Goal: Find specific page/section: Find specific page/section

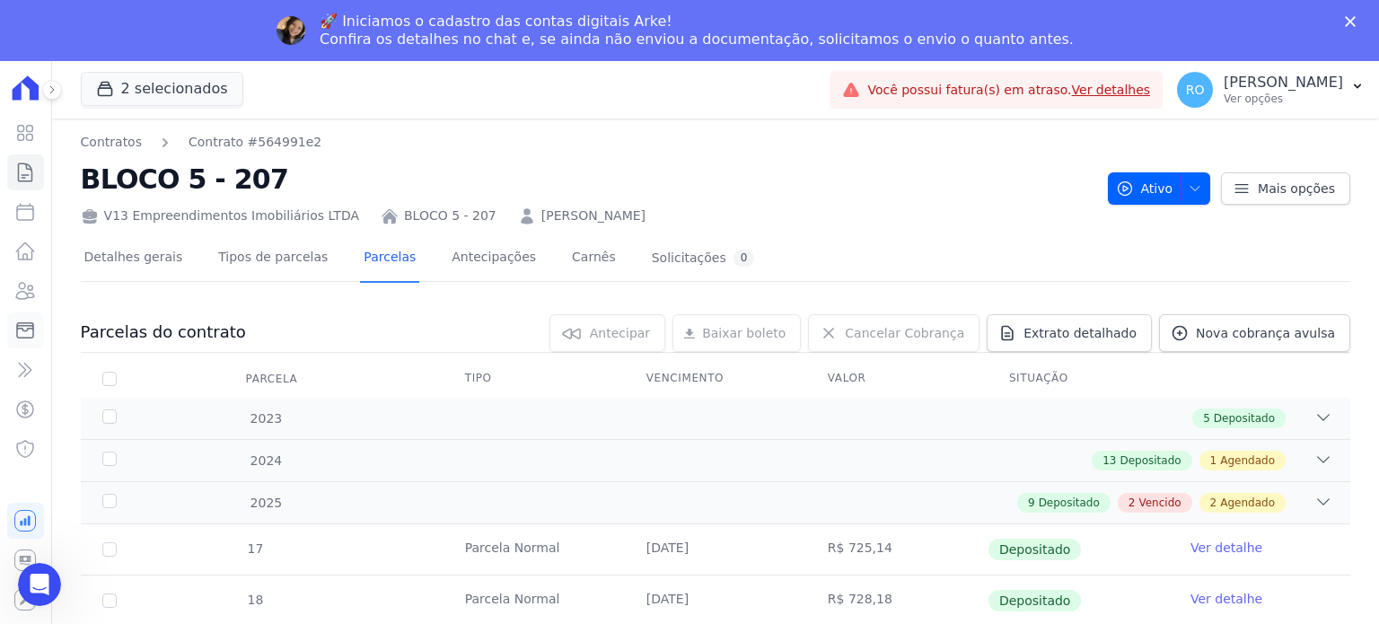
scroll to position [539, 0]
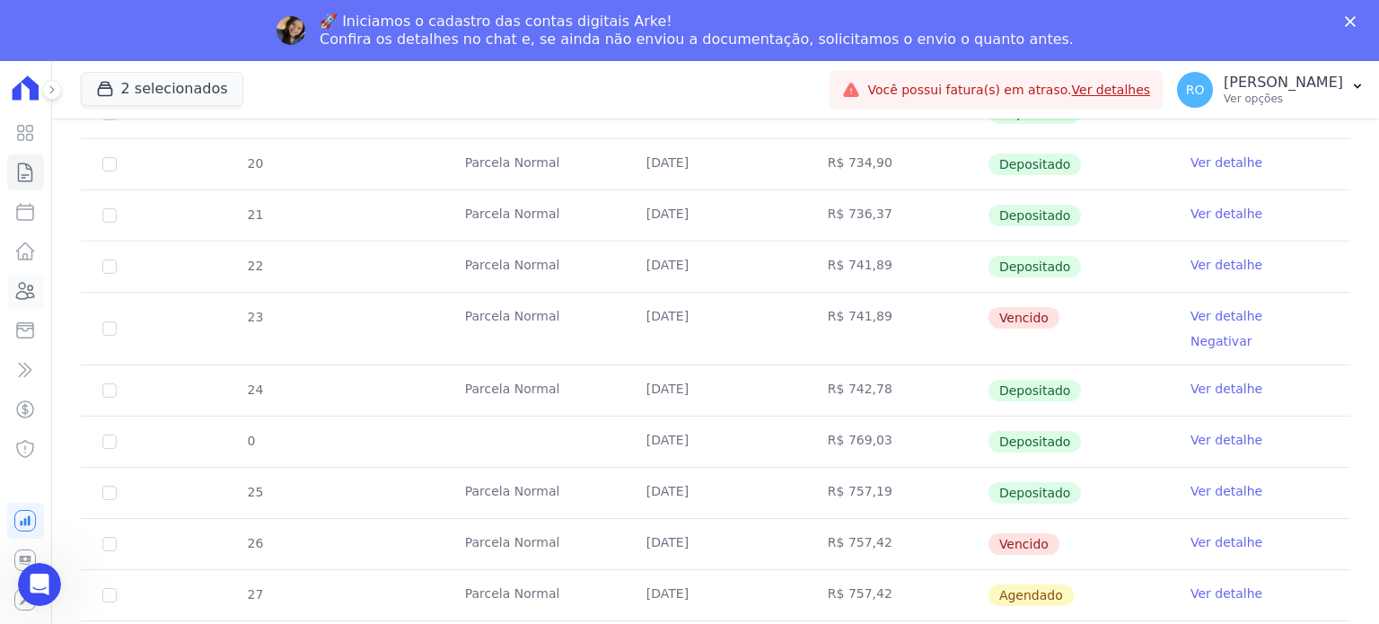
click at [19, 297] on icon at bounding box center [25, 291] width 22 height 22
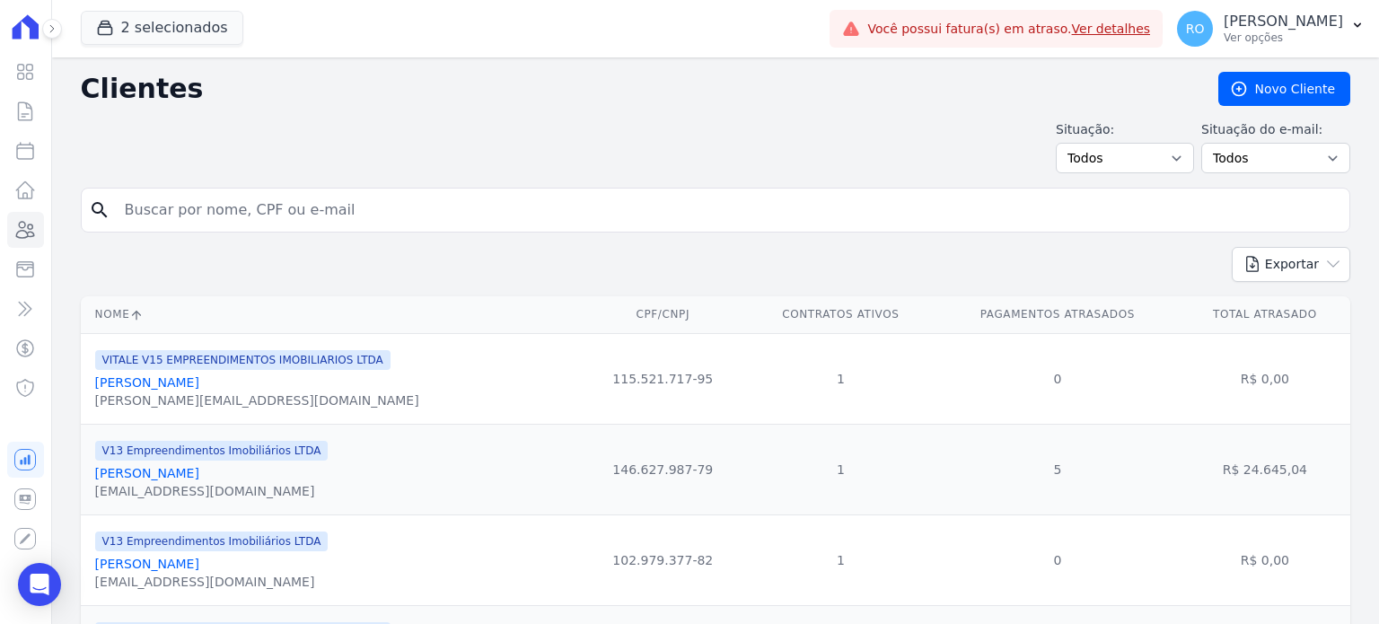
click at [218, 213] on input "search" at bounding box center [728, 210] width 1228 height 36
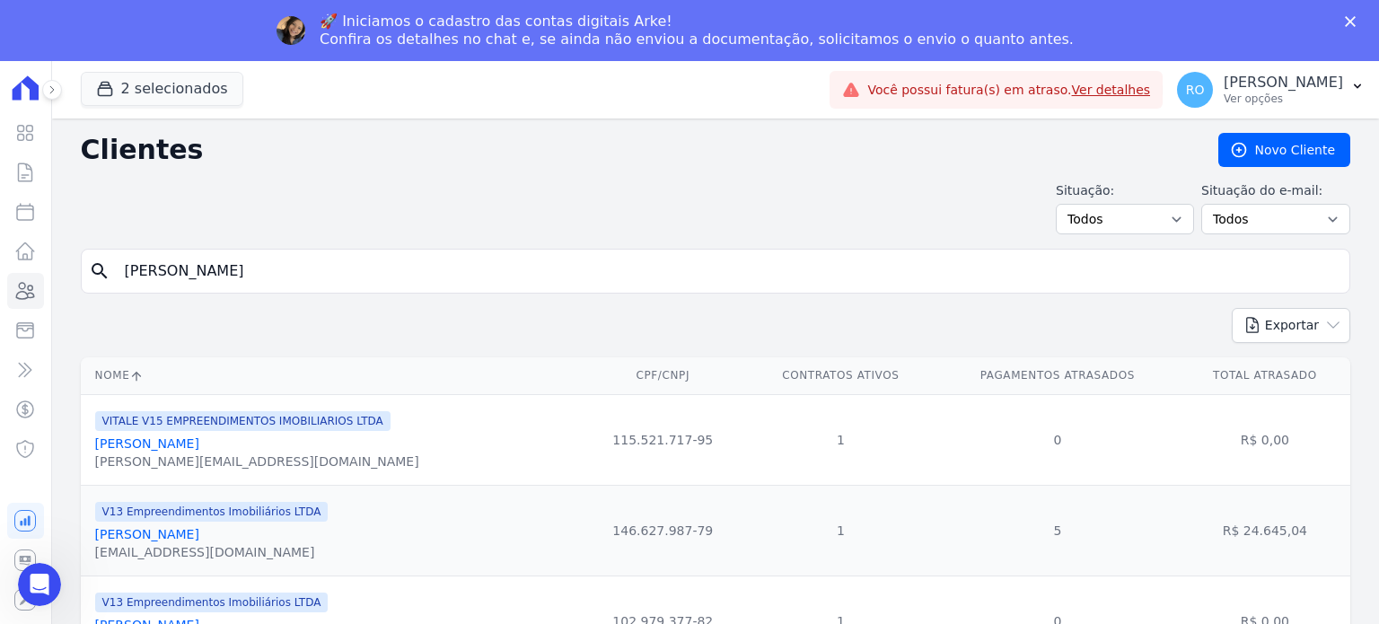
type input "[PERSON_NAME]"
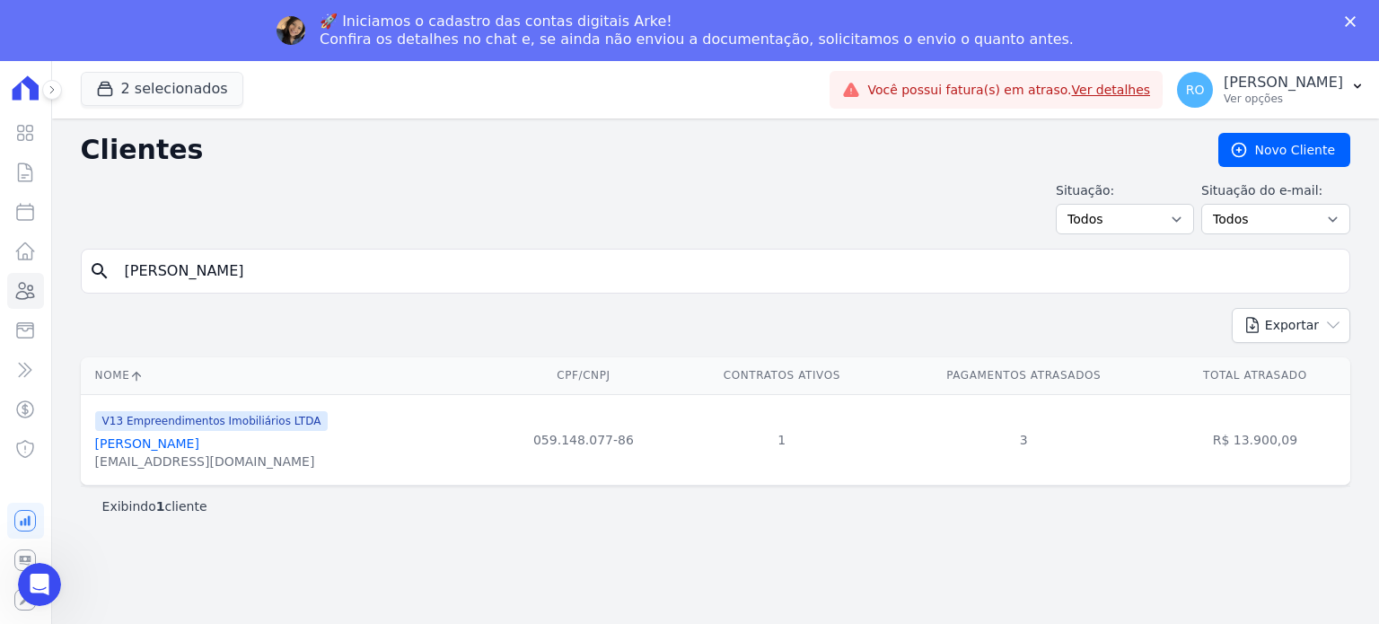
click at [147, 442] on link "[PERSON_NAME]" at bounding box center [147, 443] width 104 height 14
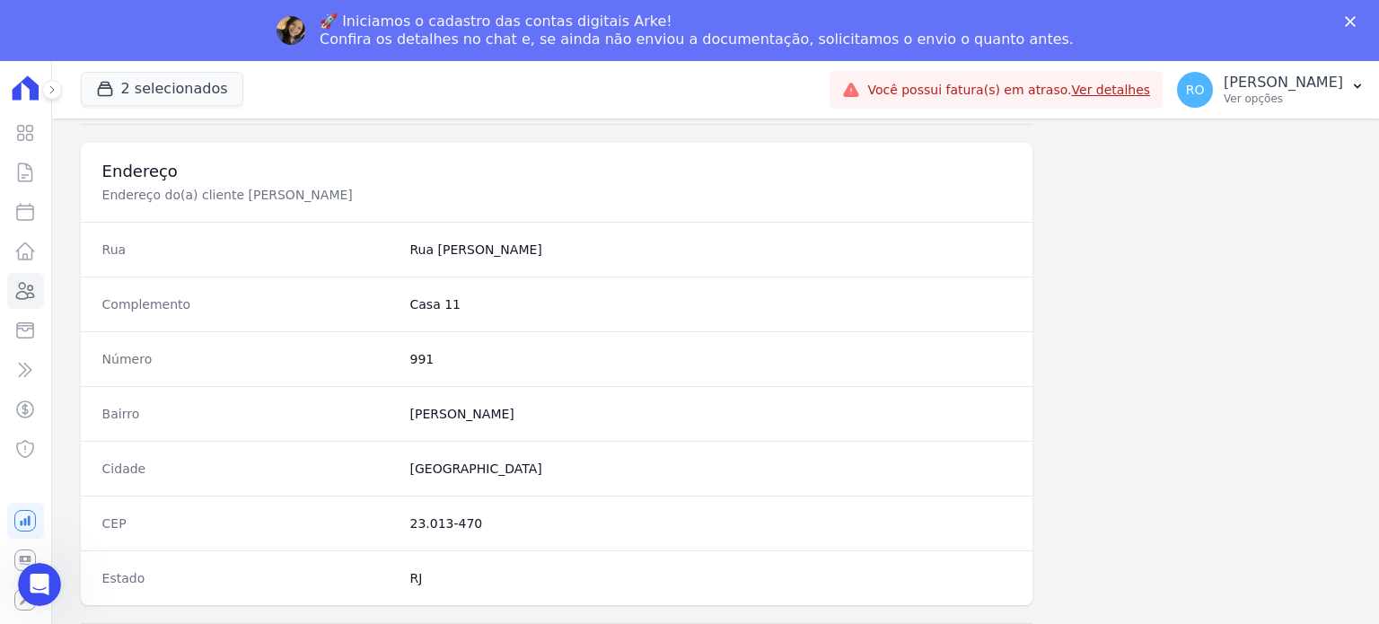
scroll to position [1049, 0]
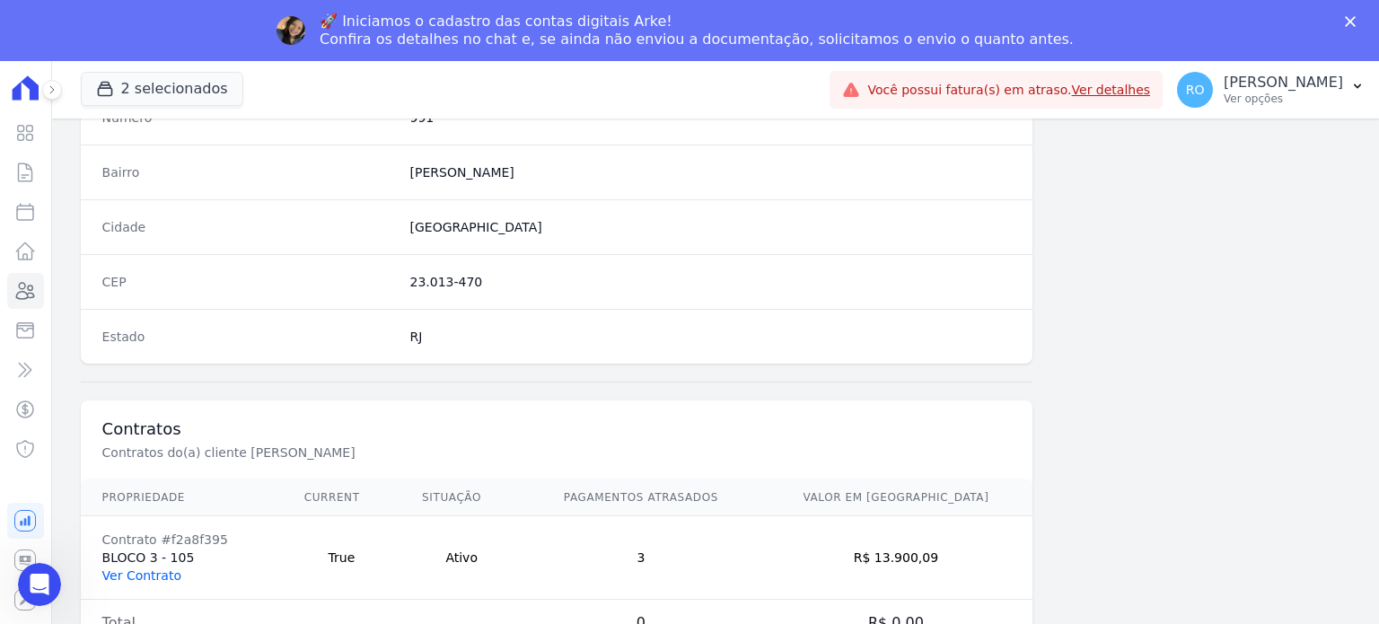
click at [136, 568] on link "Ver Contrato" at bounding box center [141, 575] width 79 height 14
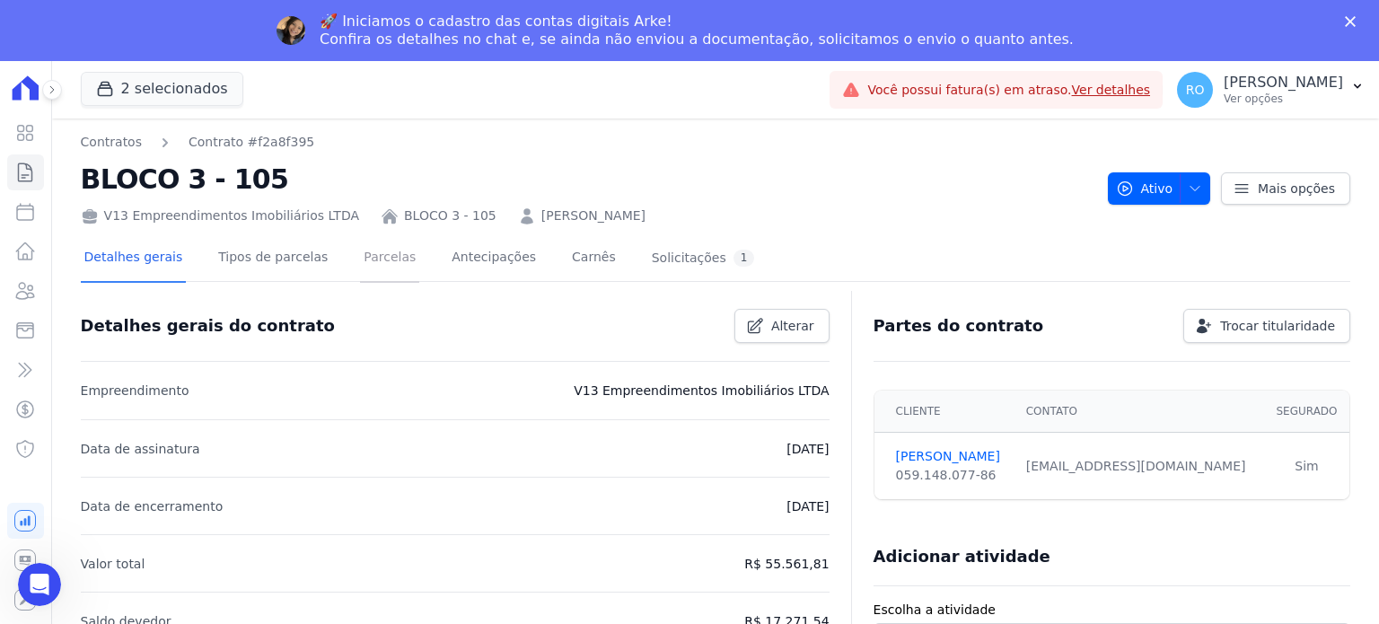
click at [360, 250] on link "Parcelas" at bounding box center [389, 259] width 59 height 48
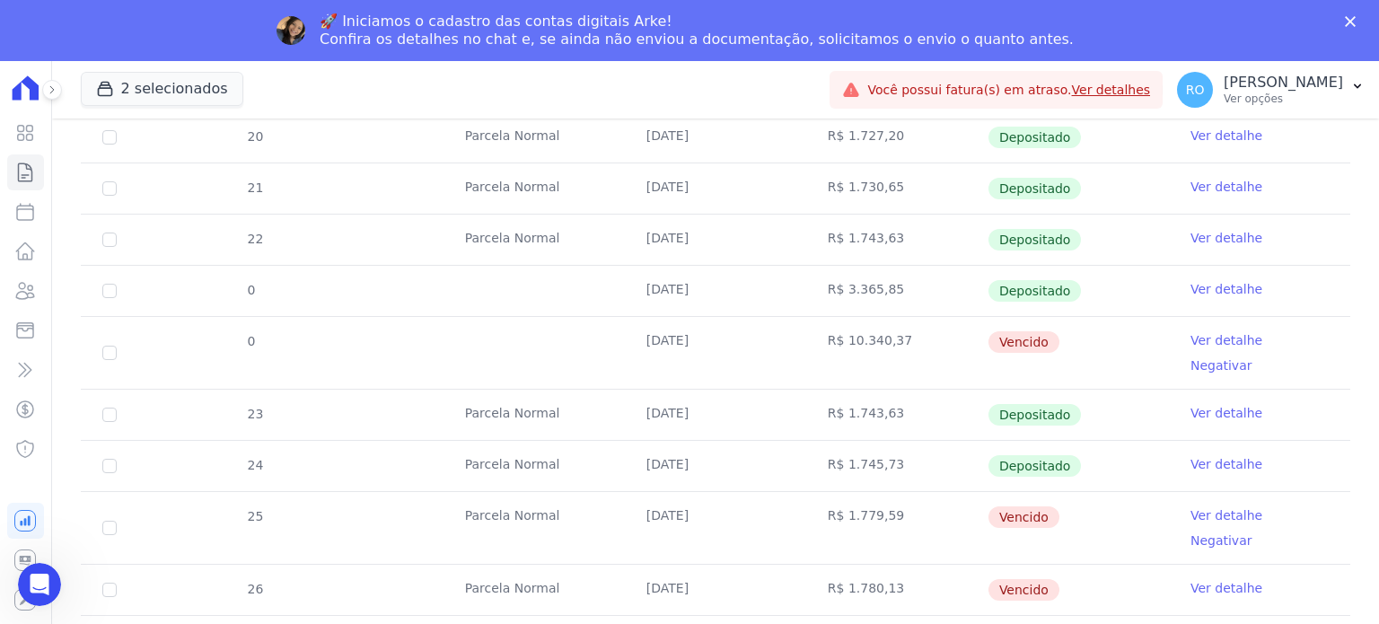
scroll to position [706, 0]
